Goal: Task Accomplishment & Management: Complete application form

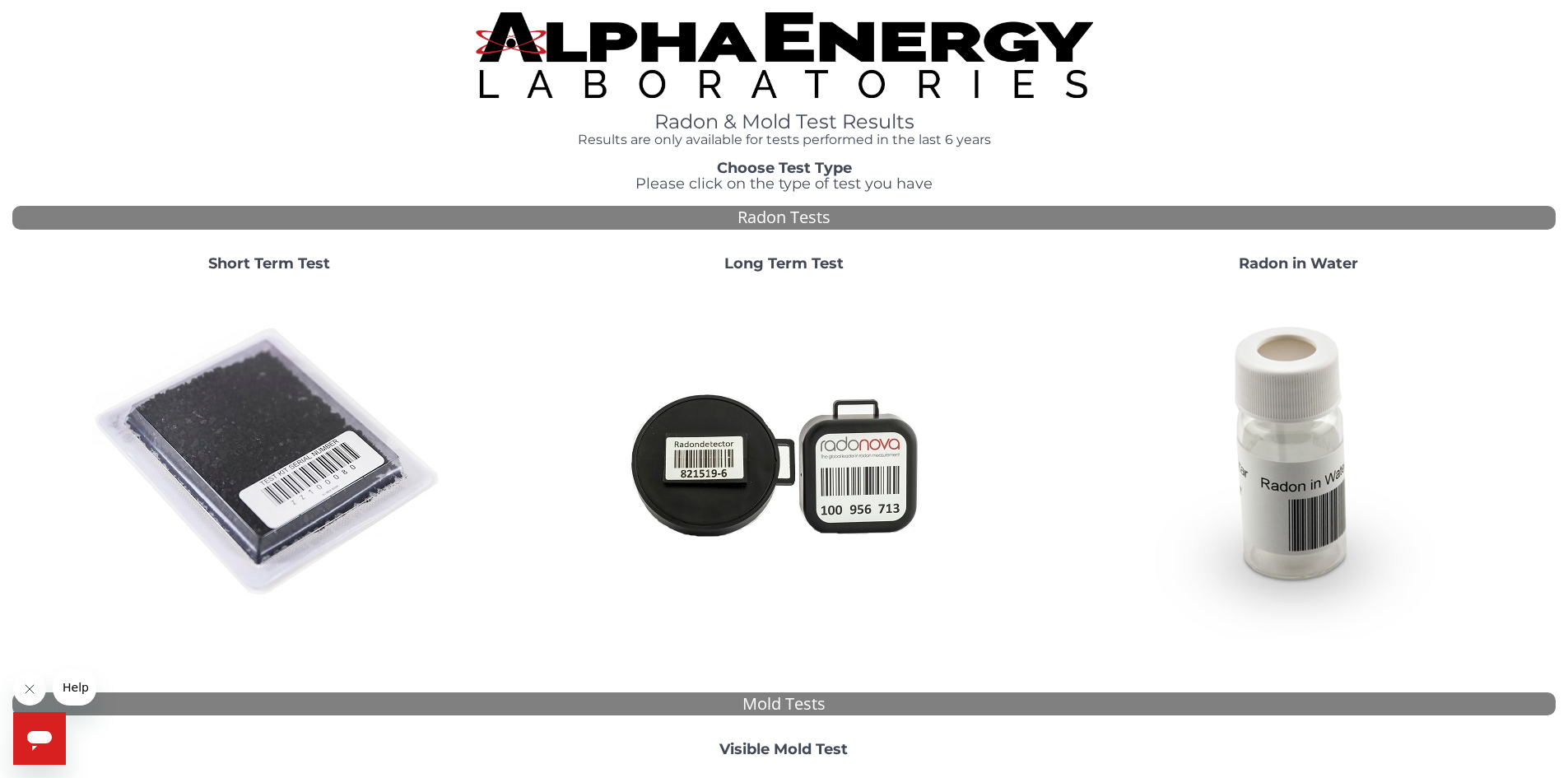
click at [286, 262] on strong "Short Term Test" at bounding box center [269, 264] width 121 height 18
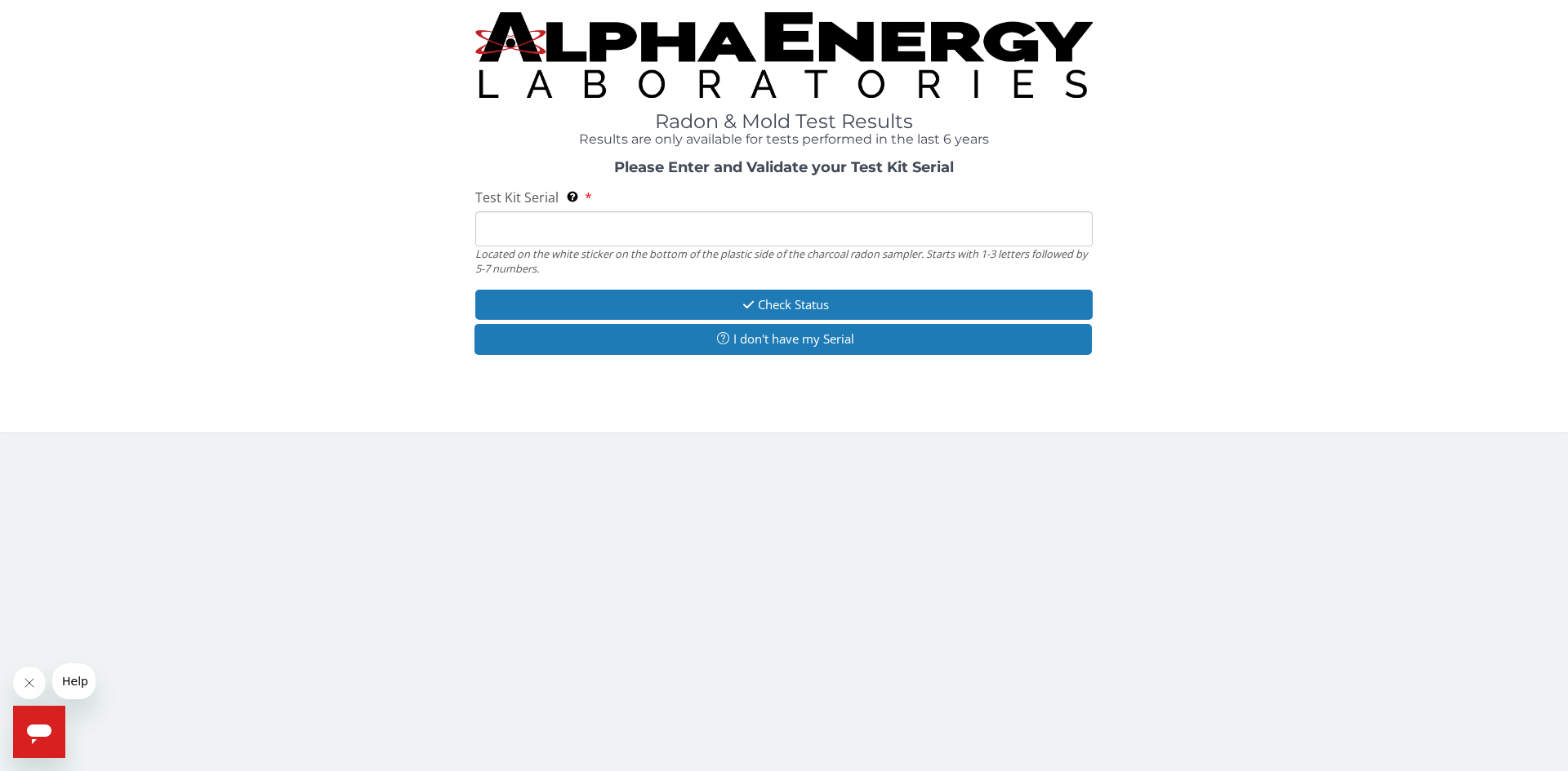
click at [504, 239] on input "Test Kit Serial Located on the white sticker on the bottom of the plastic side …" at bounding box center [784, 228] width 618 height 35
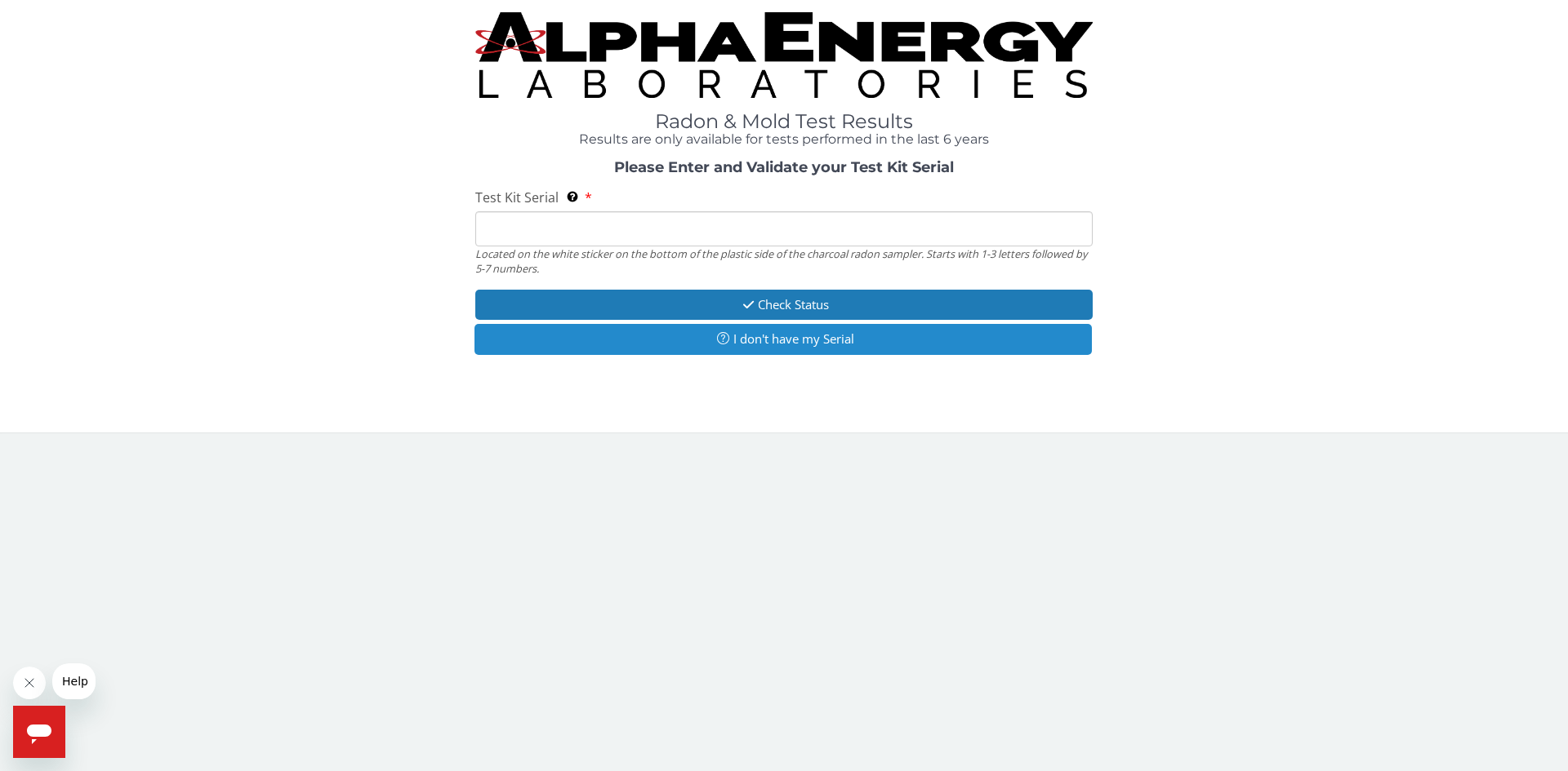
click at [794, 348] on button "I don't have my Serial" at bounding box center [783, 340] width 618 height 31
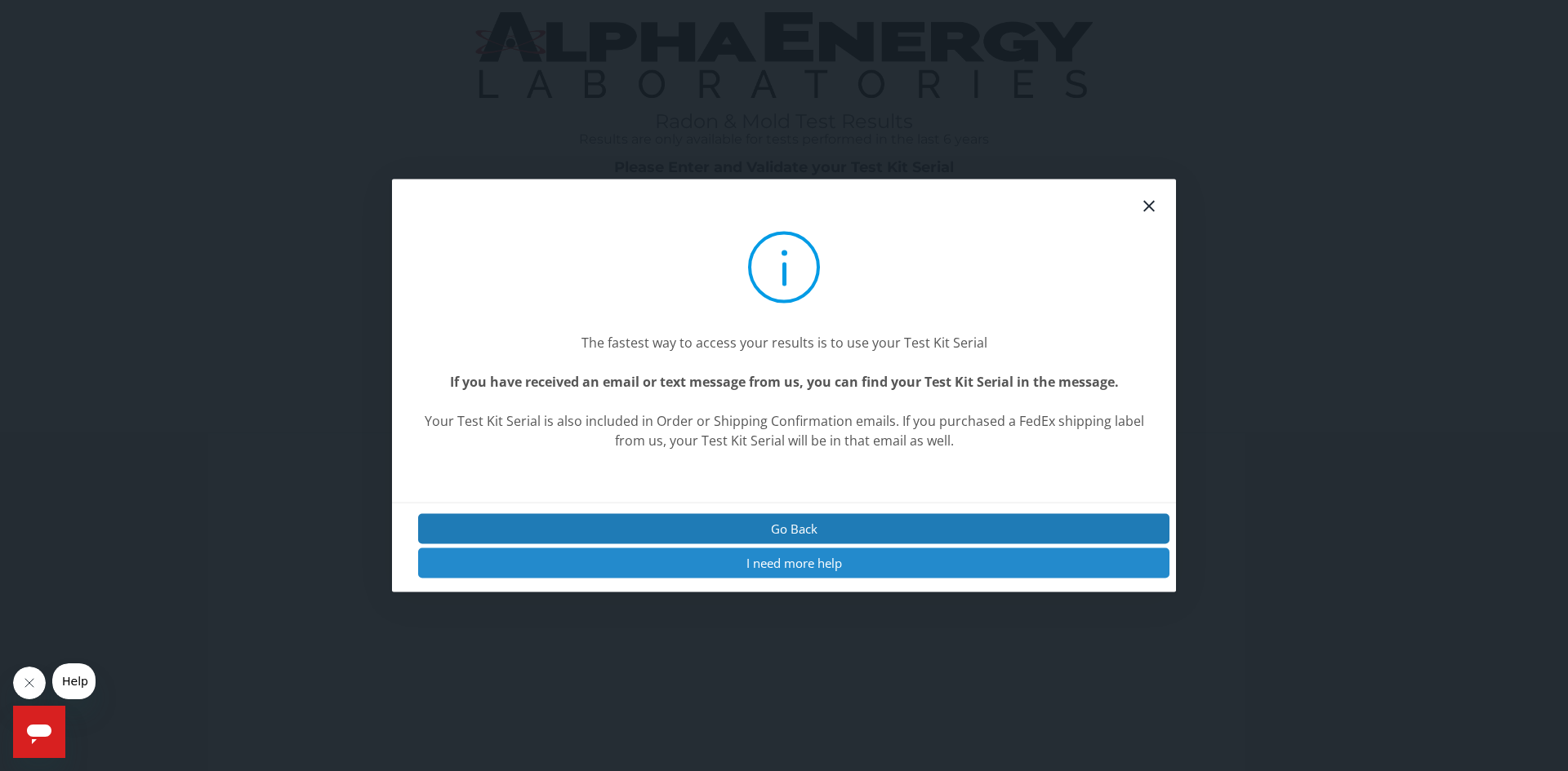
click at [741, 560] on button "I need more help" at bounding box center [793, 563] width 751 height 31
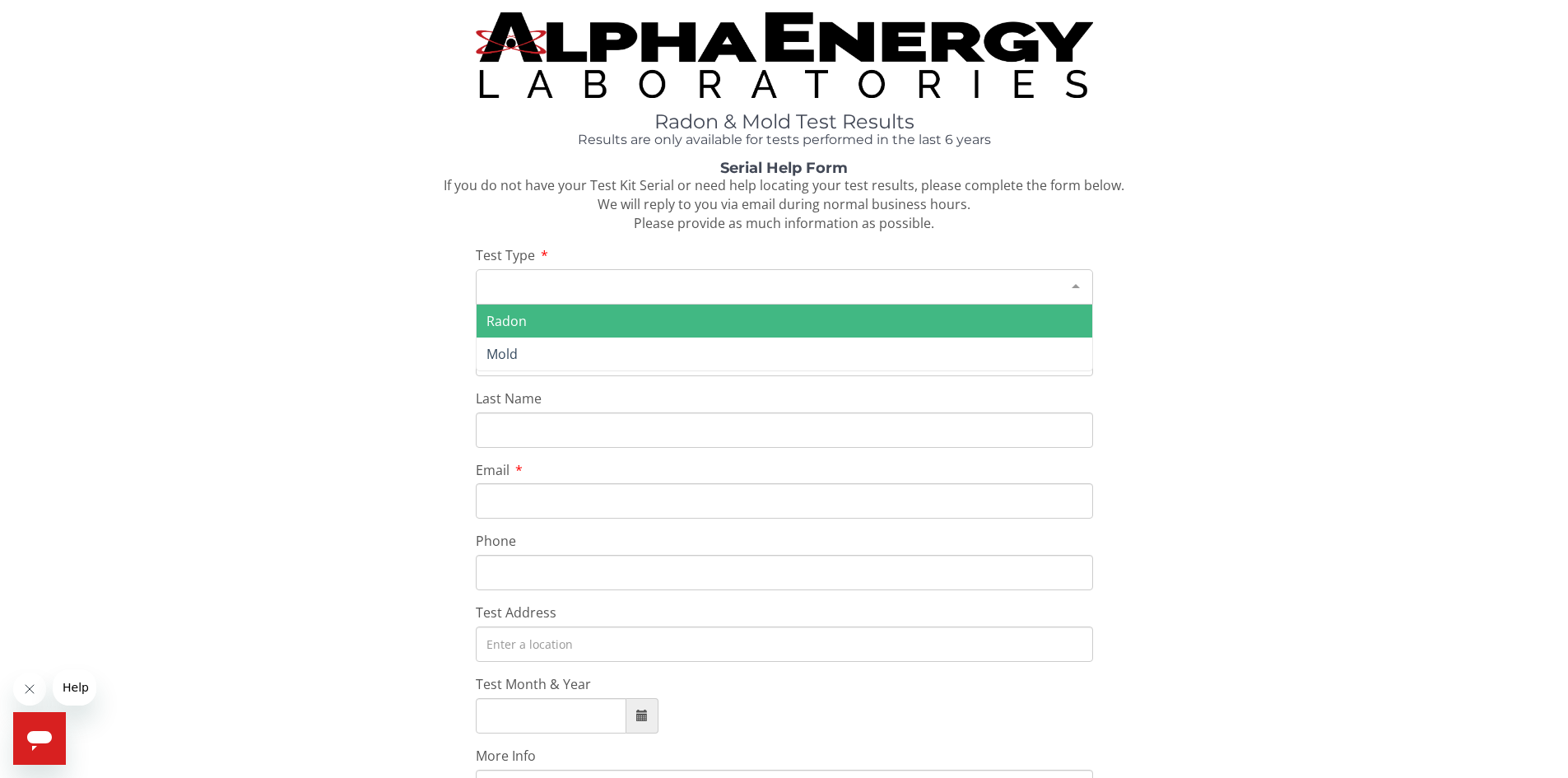
click at [532, 282] on div "Please make a selection" at bounding box center [784, 287] width 617 height 35
click at [533, 322] on span "Radon" at bounding box center [784, 321] width 615 height 33
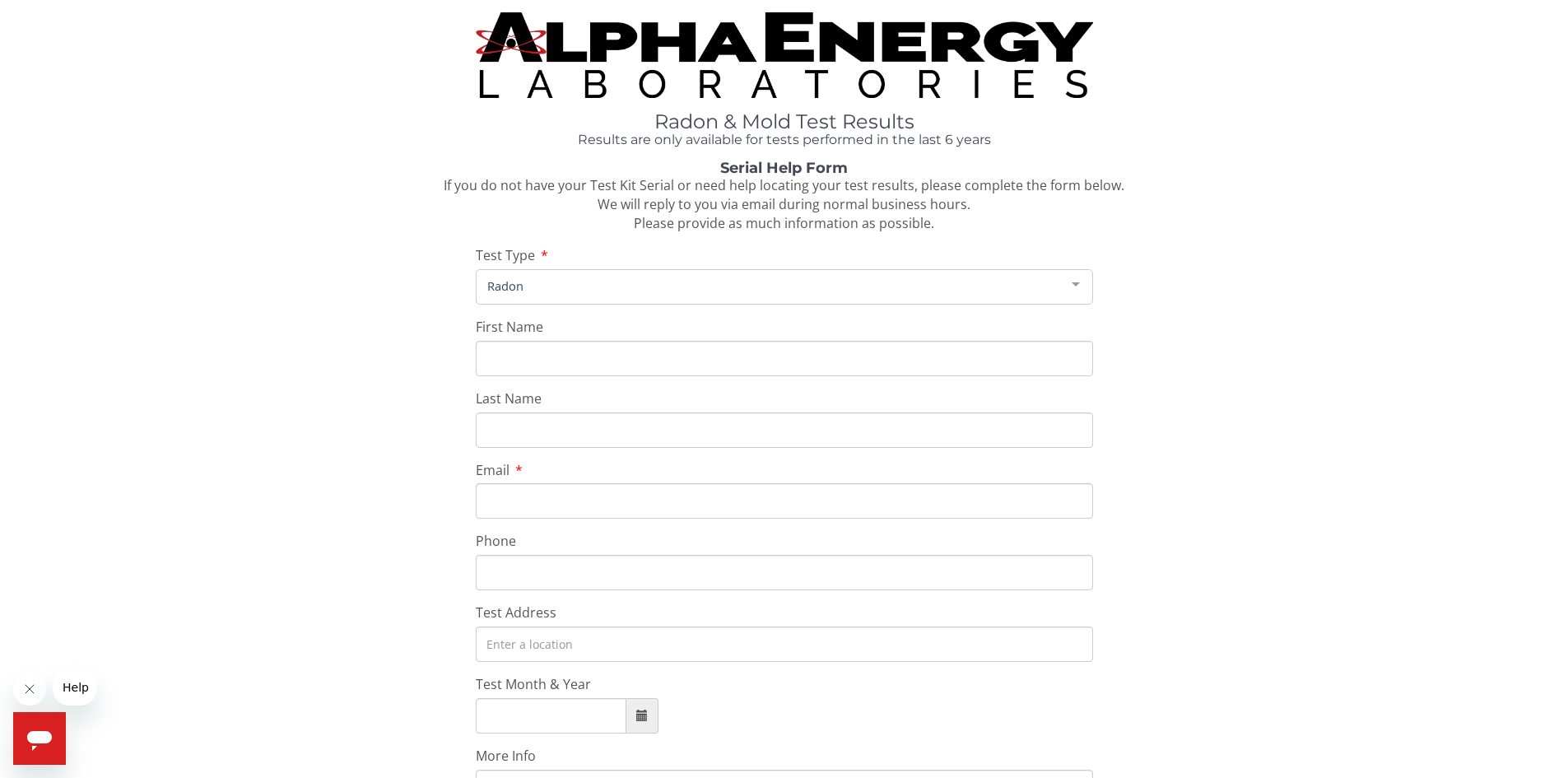
click at [533, 356] on input "First Name" at bounding box center [784, 358] width 617 height 35
type input "[PERSON_NAME]"
type input "t"
type input "[PERSON_NAME]"
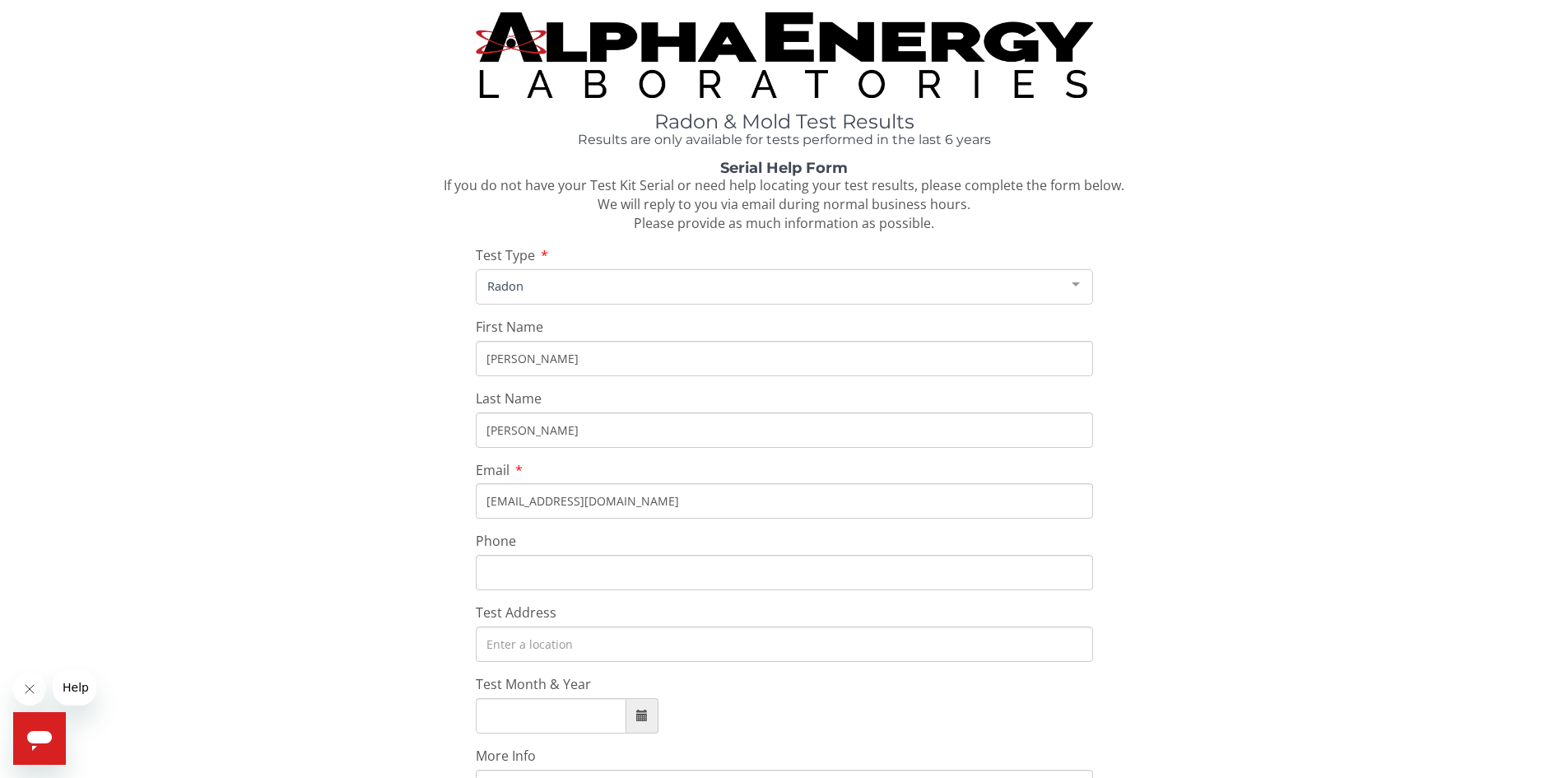
type input "[EMAIL_ADDRESS][DOMAIN_NAME]"
type input "[PHONE_NUMBER]"
drag, startPoint x: 530, startPoint y: 647, endPoint x: 550, endPoint y: 630, distance: 26.2
click at [537, 641] on input "Test Address" at bounding box center [784, 644] width 617 height 35
click at [520, 658] on input "Test Address" at bounding box center [784, 644] width 617 height 35
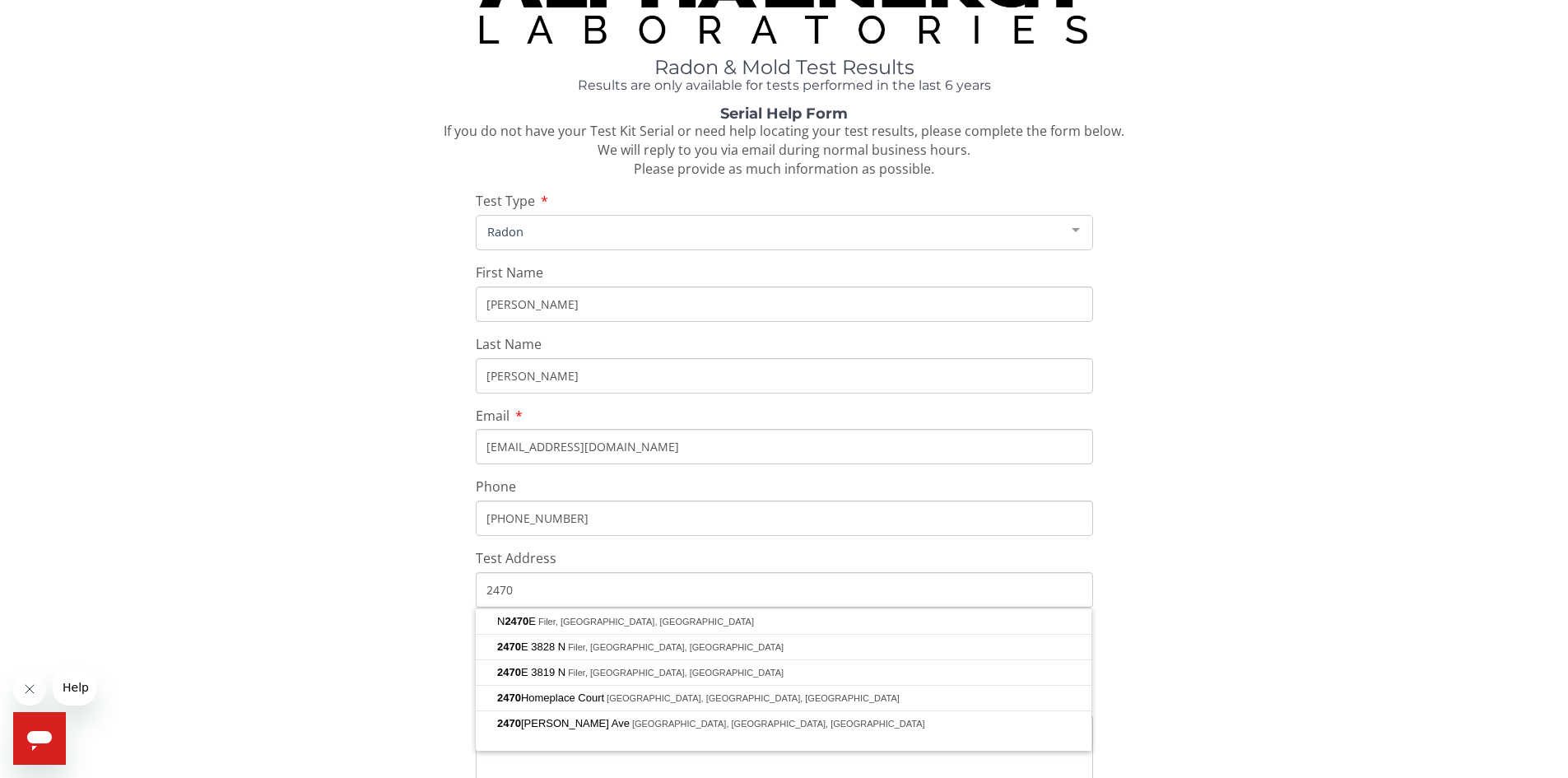
scroll to position [83, 0]
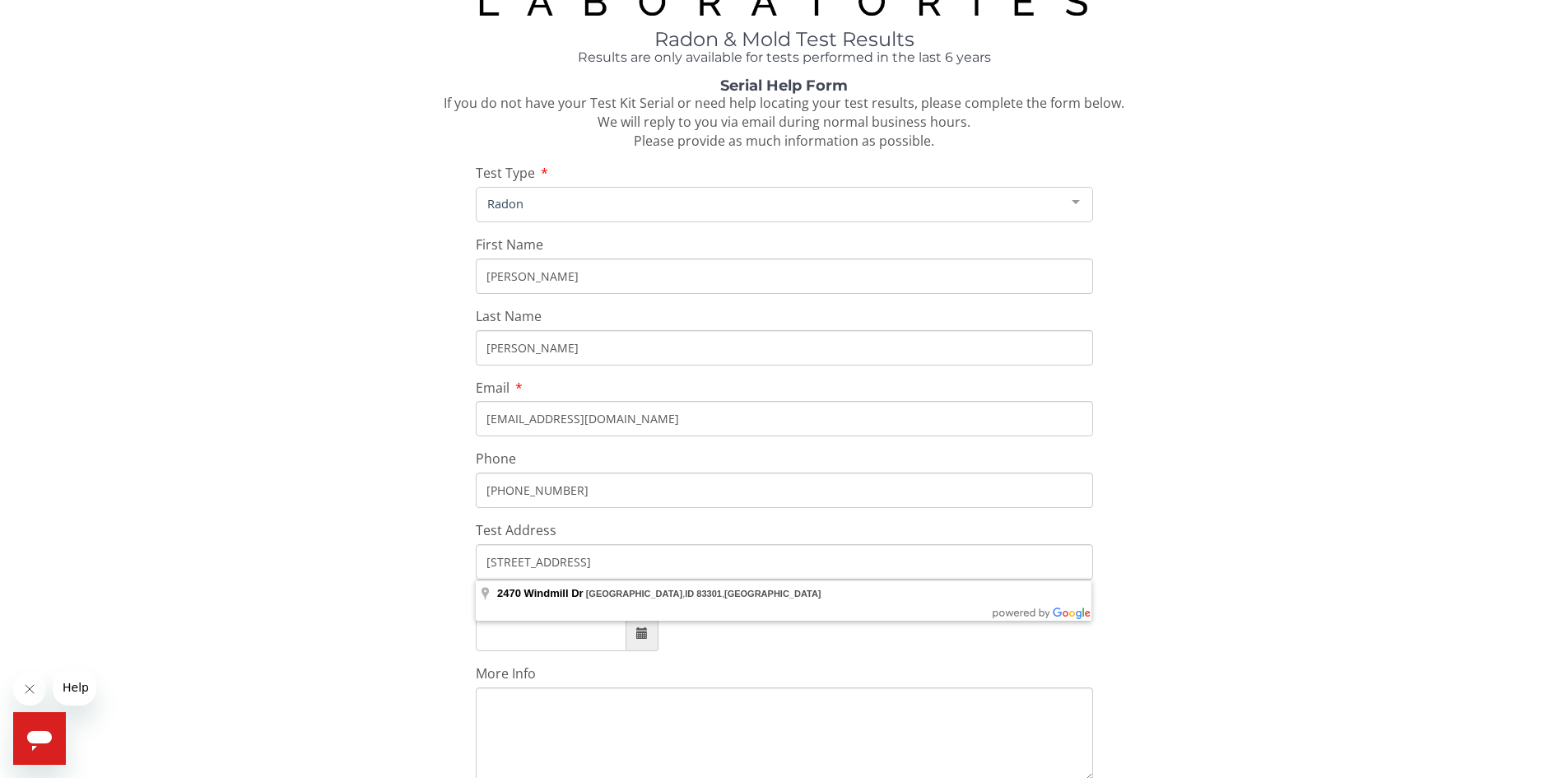
drag, startPoint x: 576, startPoint y: 560, endPoint x: 607, endPoint y: 598, distance: 49.0
click at [511, 551] on input "[STREET_ADDRESS]" at bounding box center [784, 561] width 617 height 35
type input "[STREET_ADDRESS]"
click at [576, 731] on textarea "More Info" at bounding box center [784, 734] width 617 height 94
drag, startPoint x: 632, startPoint y: 639, endPoint x: 653, endPoint y: 616, distance: 31.1
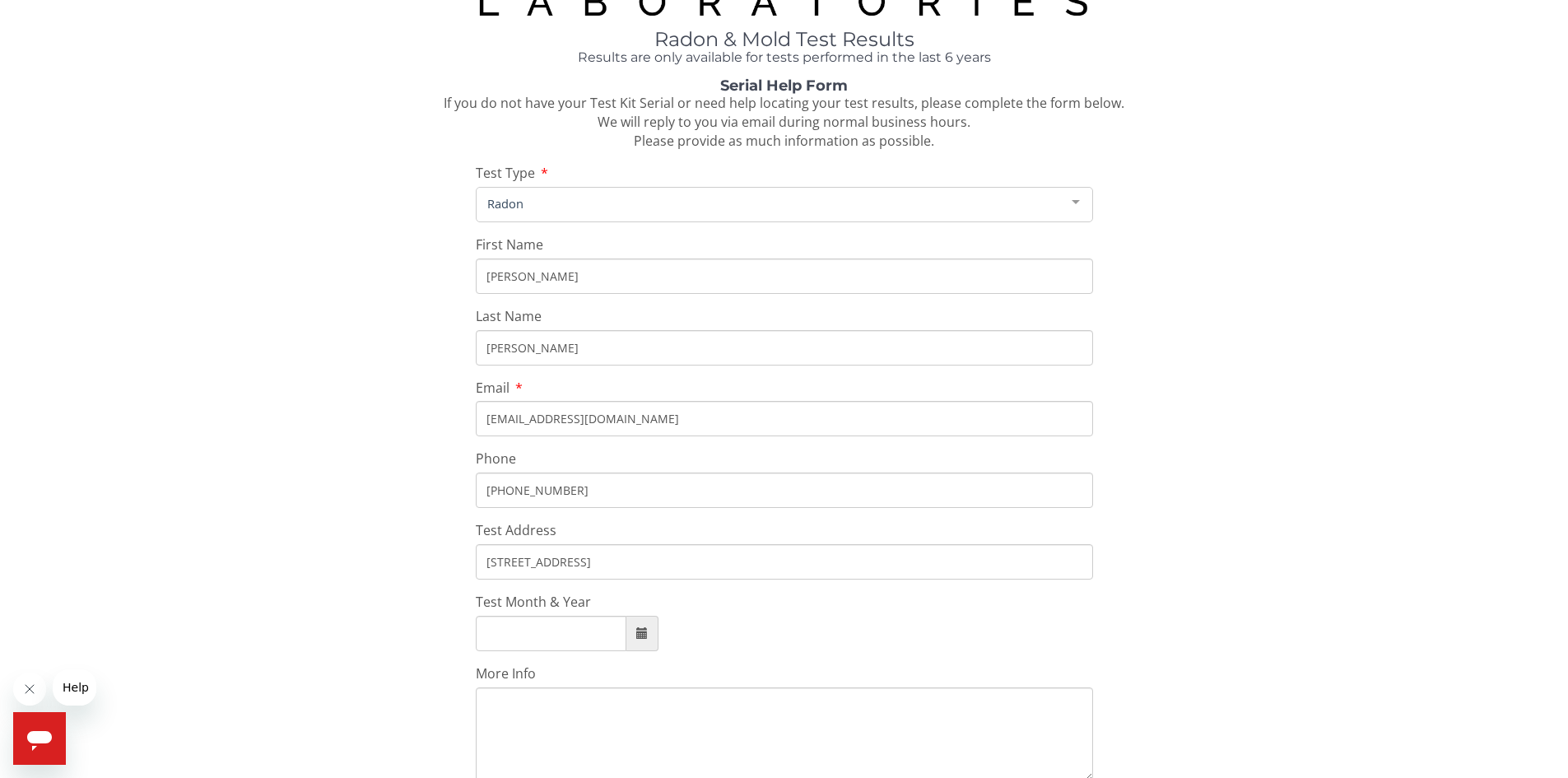
click at [634, 635] on span at bounding box center [642, 633] width 32 height 35
click at [625, 536] on span "[DATE]" at bounding box center [608, 534] width 44 height 44
type input "[DATE]"
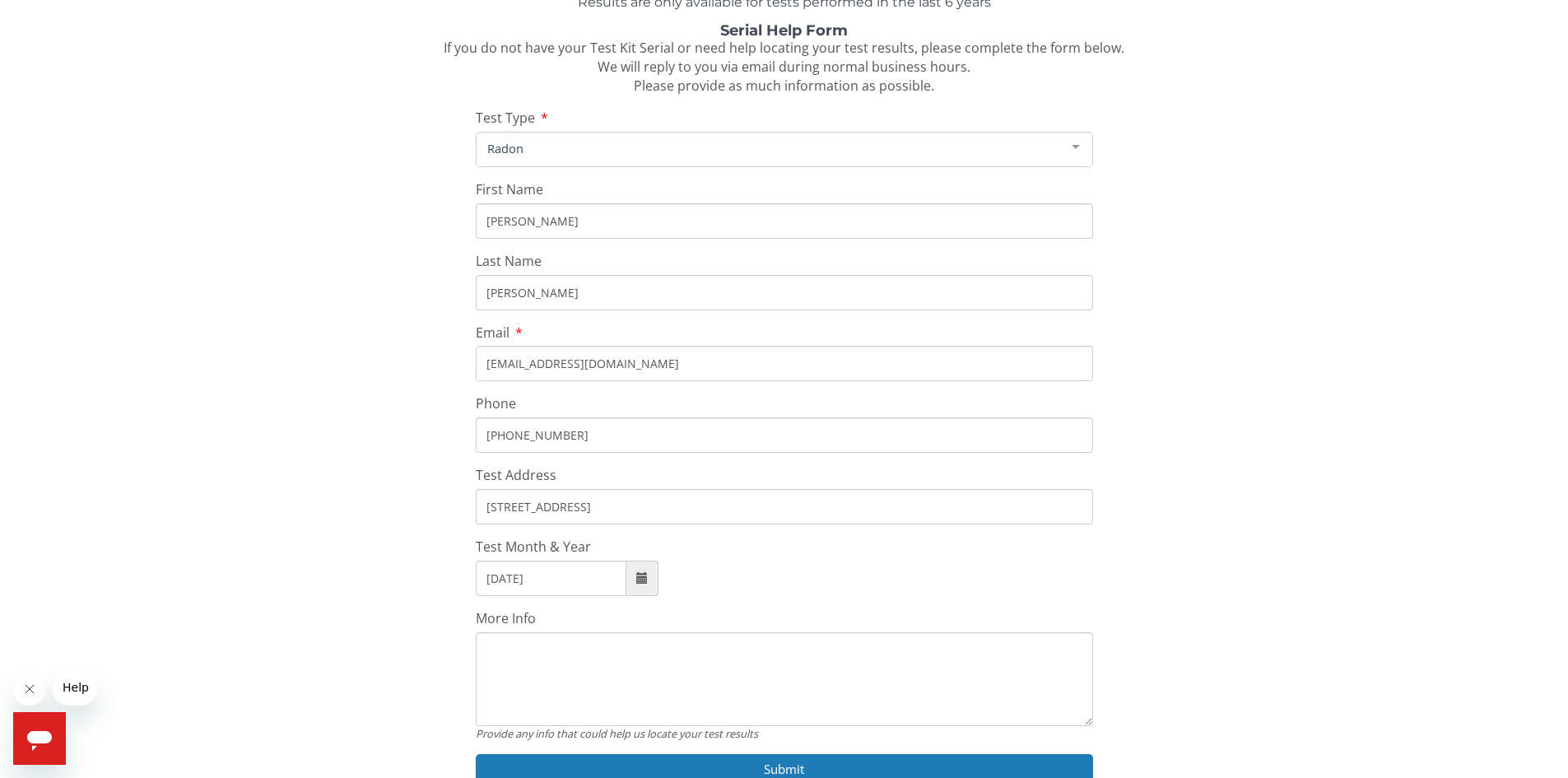
scroll to position [239, 0]
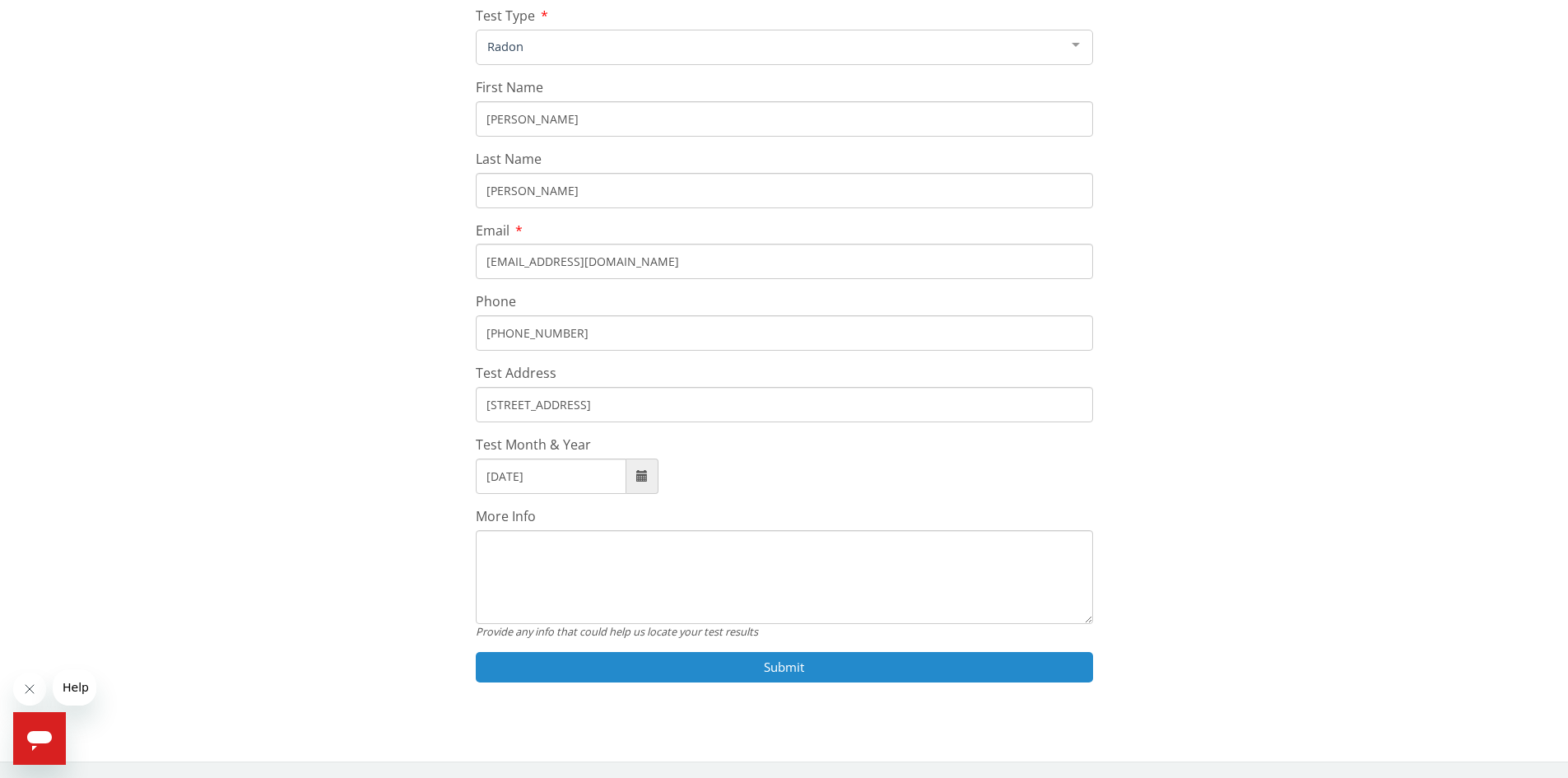
click at [671, 665] on button "Submit" at bounding box center [784, 667] width 617 height 31
click at [997, 676] on button "Submit" at bounding box center [784, 667] width 617 height 31
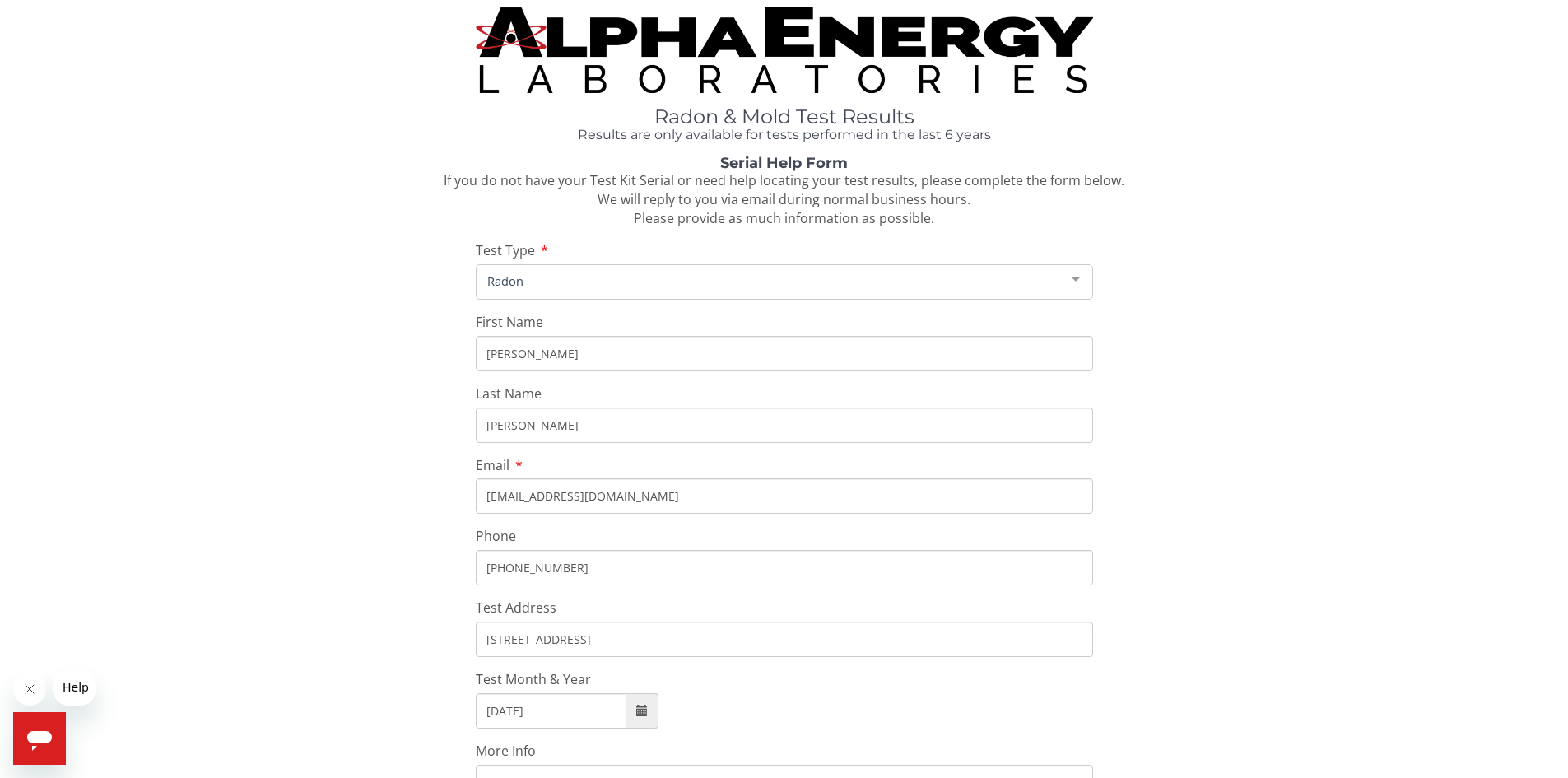
scroll to position [0, 0]
